Goal: Navigation & Orientation: Find specific page/section

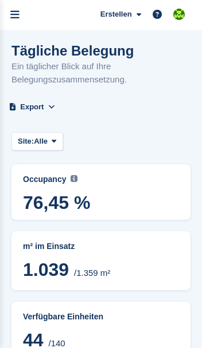
click at [19, 14] on icon "menu" at bounding box center [14, 15] width 9 height 10
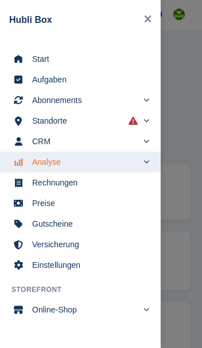
click at [41, 61] on span "Start" at bounding box center [87, 59] width 111 height 16
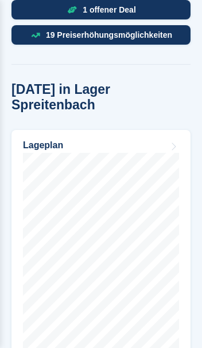
scroll to position [663, 0]
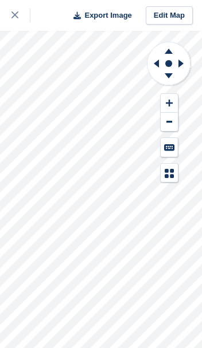
scroll to position [1, 0]
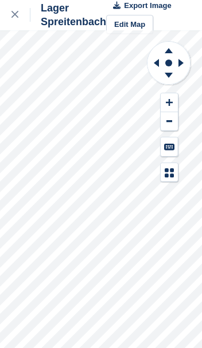
click at [23, 19] on div at bounding box center [20, 15] width 19 height 14
